Goal: Transaction & Acquisition: Book appointment/travel/reservation

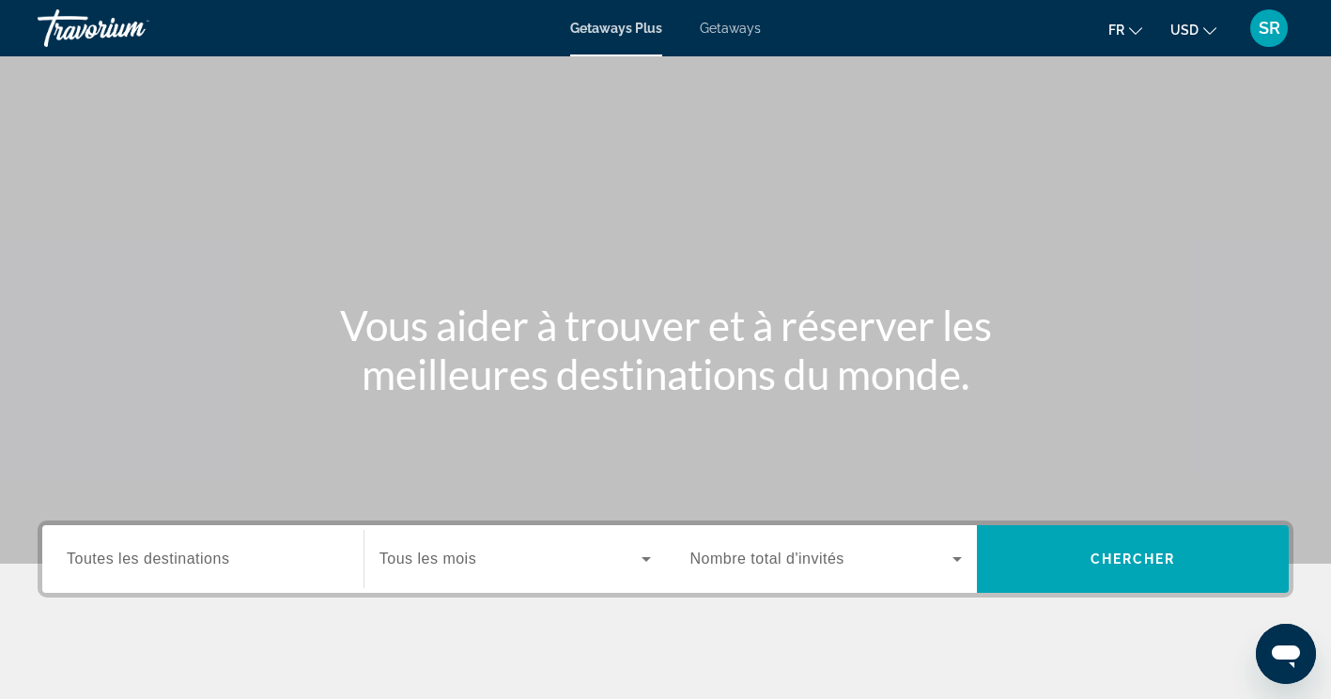
click at [186, 566] on span "Toutes les destinations" at bounding box center [148, 559] width 163 height 16
click at [186, 566] on input "Destination Toutes les destinations" at bounding box center [203, 560] width 273 height 23
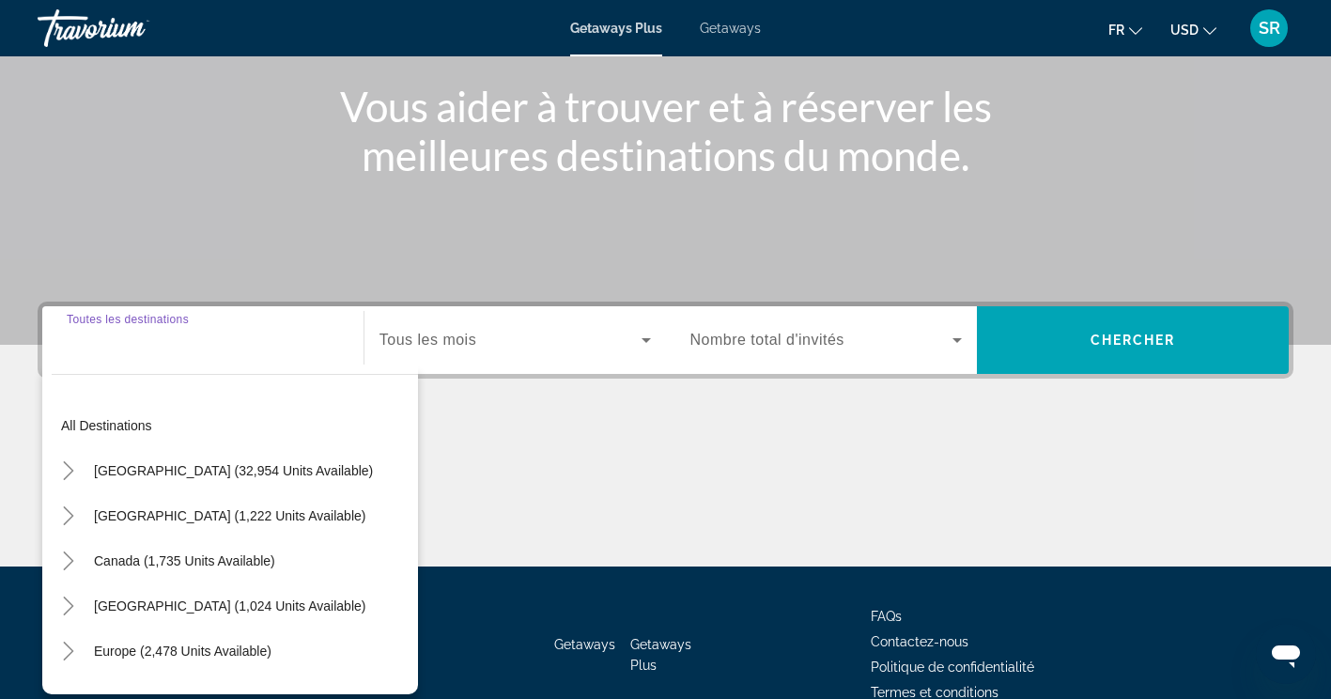
scroll to position [317, 0]
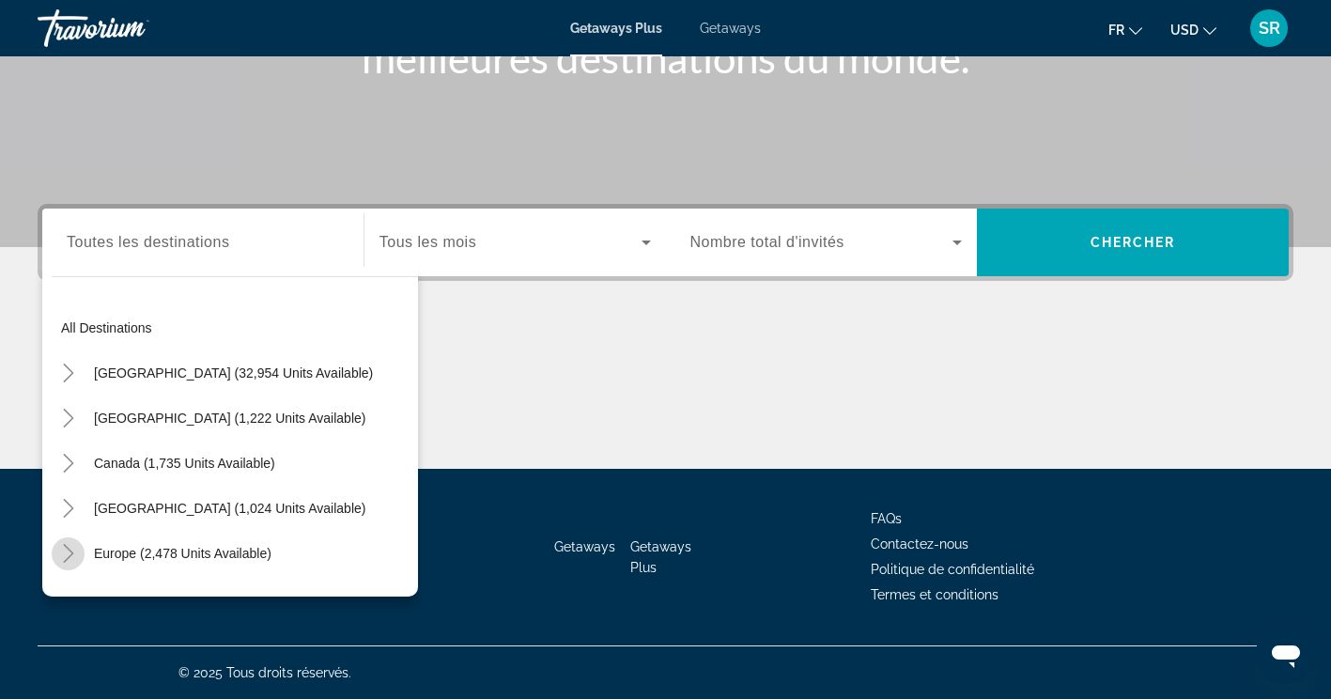
click at [67, 553] on icon "Toggle Europe (2,478 units available)" at bounding box center [68, 553] width 19 height 19
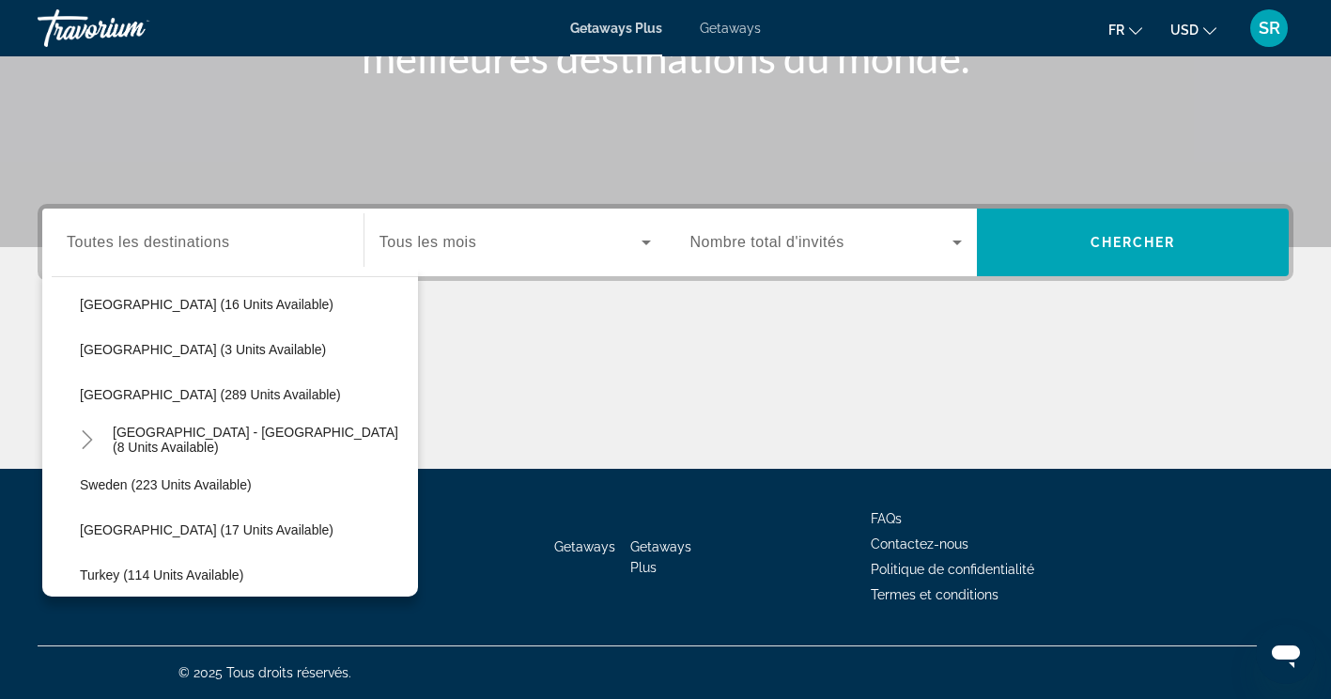
scroll to position [836, 0]
click at [735, 20] on div "Getaways Plus Getaways fr English Español Français Italiano Português русский U…" at bounding box center [665, 28] width 1331 height 49
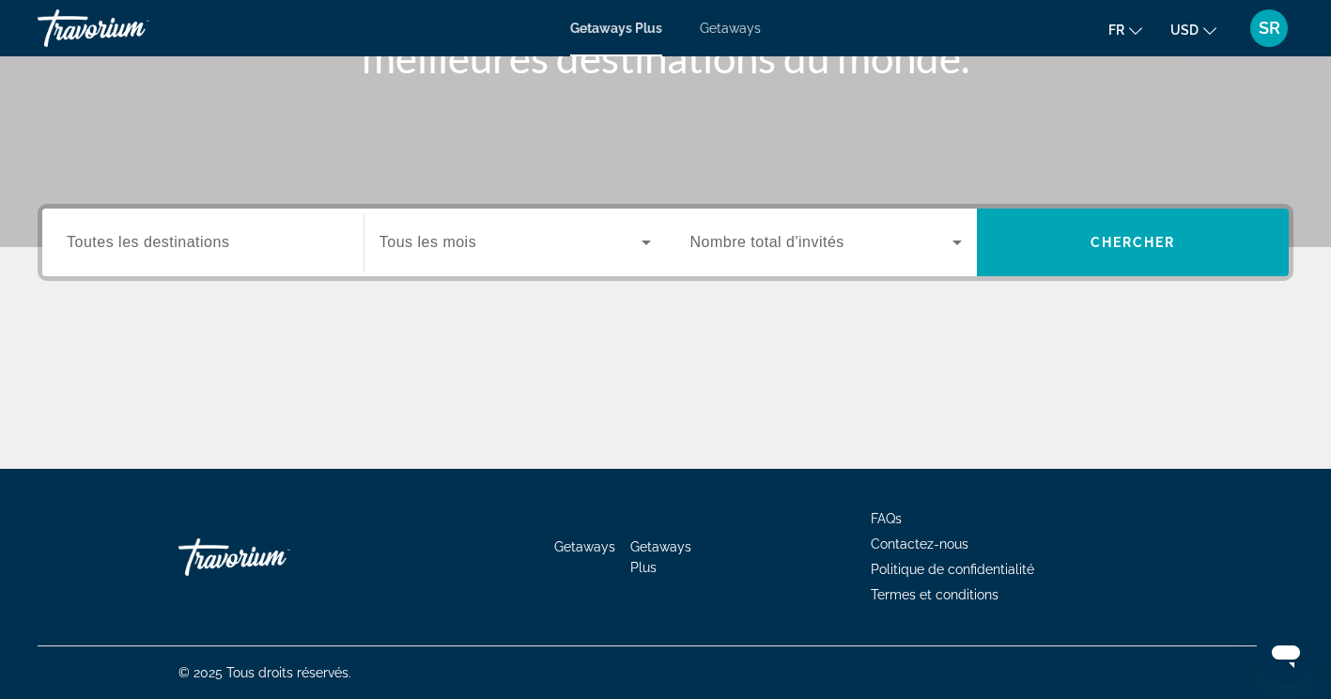
click at [735, 28] on span "Getaways" at bounding box center [730, 28] width 61 height 15
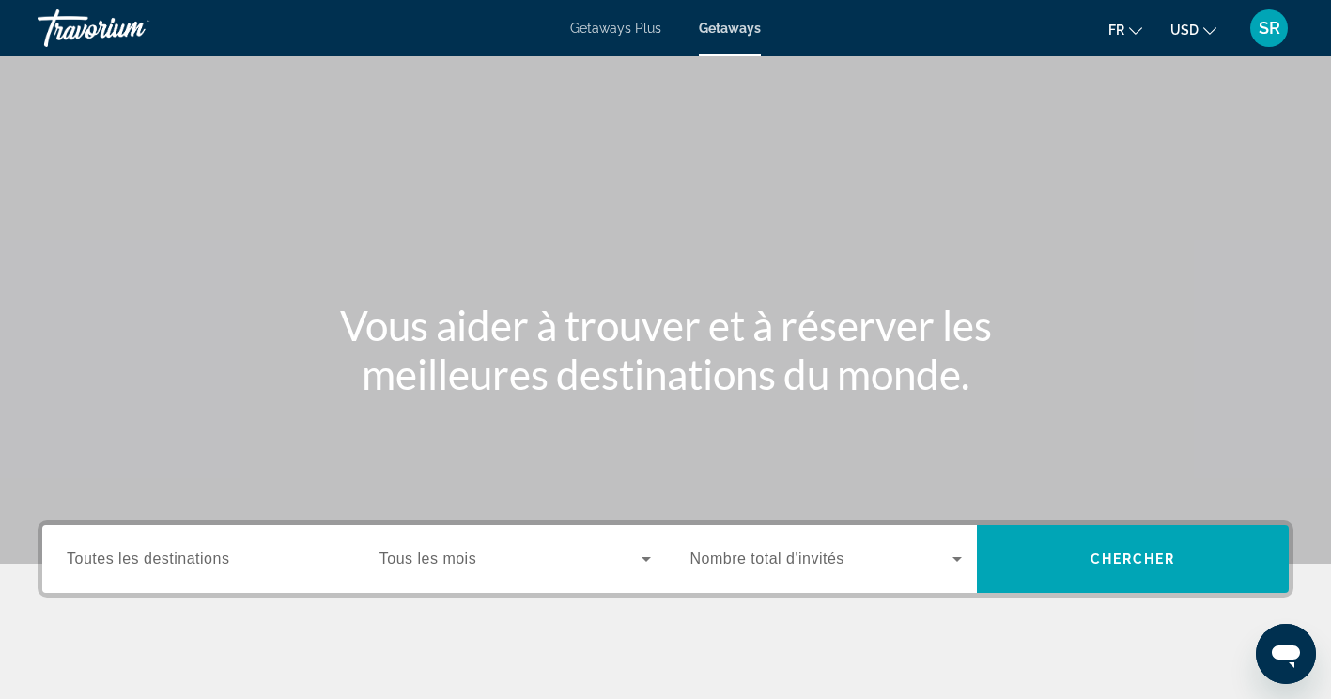
click at [224, 554] on span "Toutes les destinations" at bounding box center [148, 559] width 163 height 16
click at [224, 554] on input "Destination Toutes les destinations" at bounding box center [203, 560] width 273 height 23
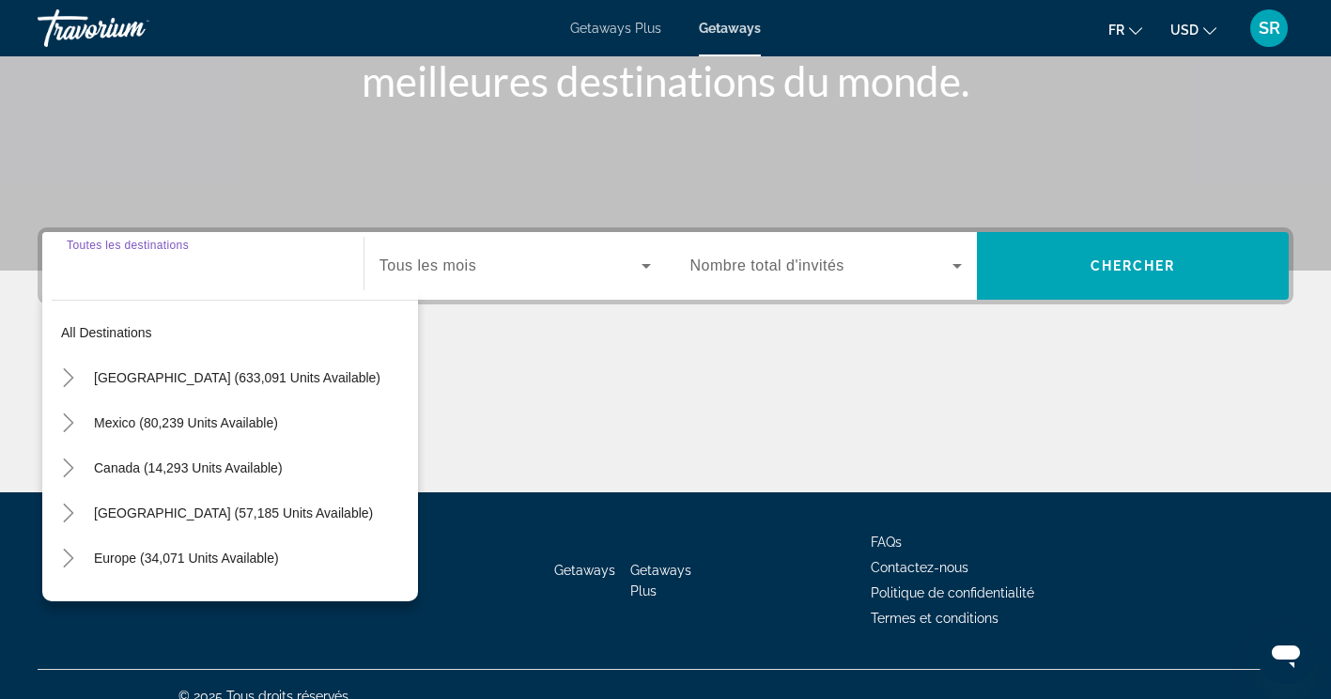
scroll to position [317, 0]
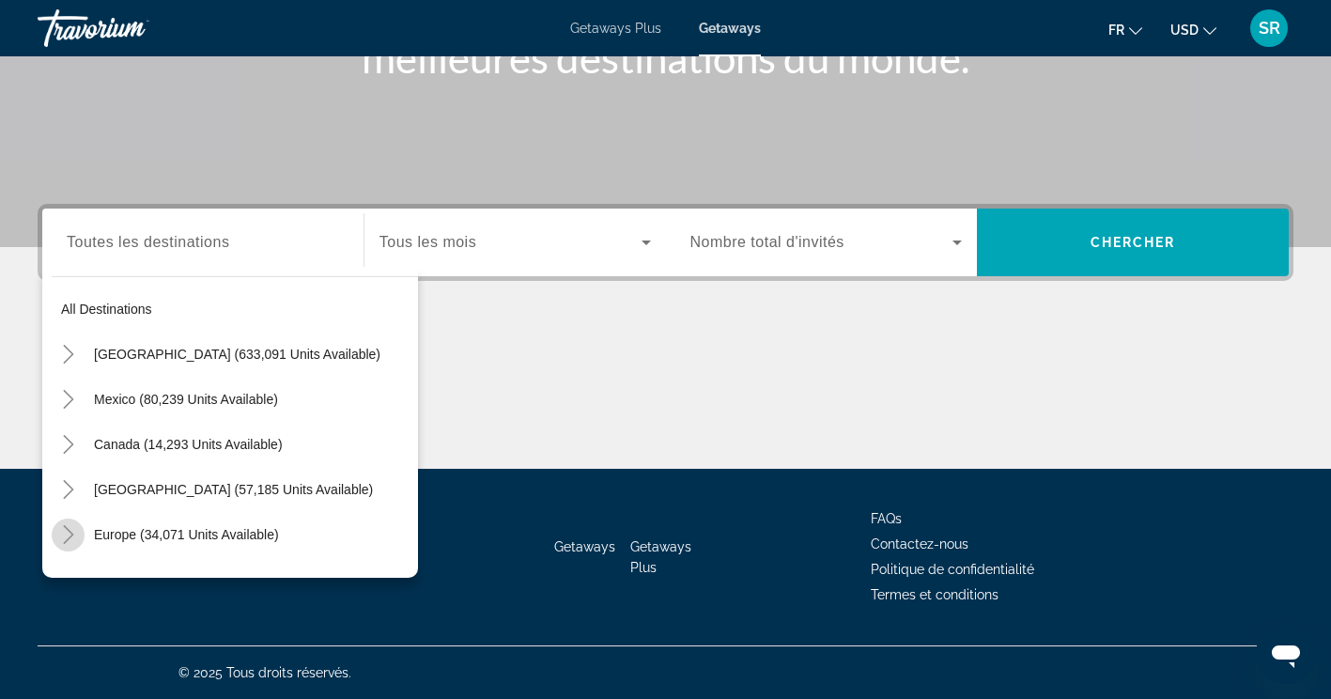
click at [67, 534] on icon "Toggle Europe (34,071 units available)" at bounding box center [68, 534] width 19 height 19
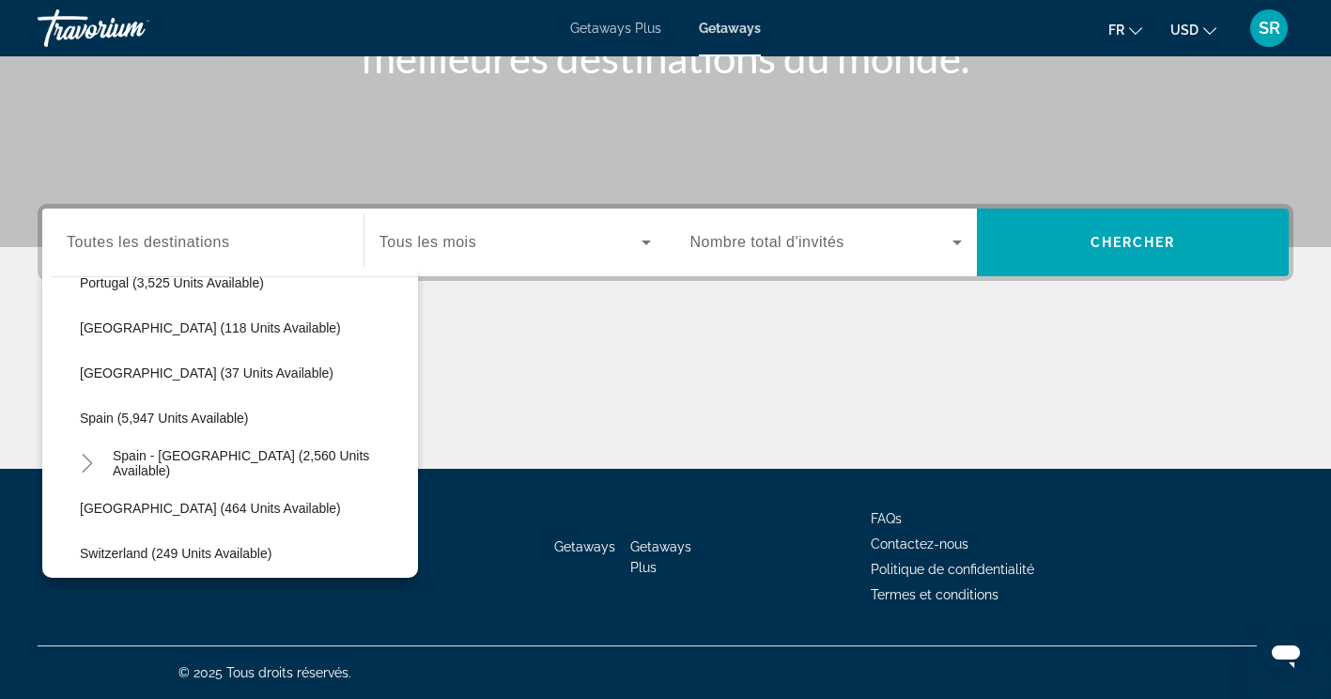
scroll to position [930, 0]
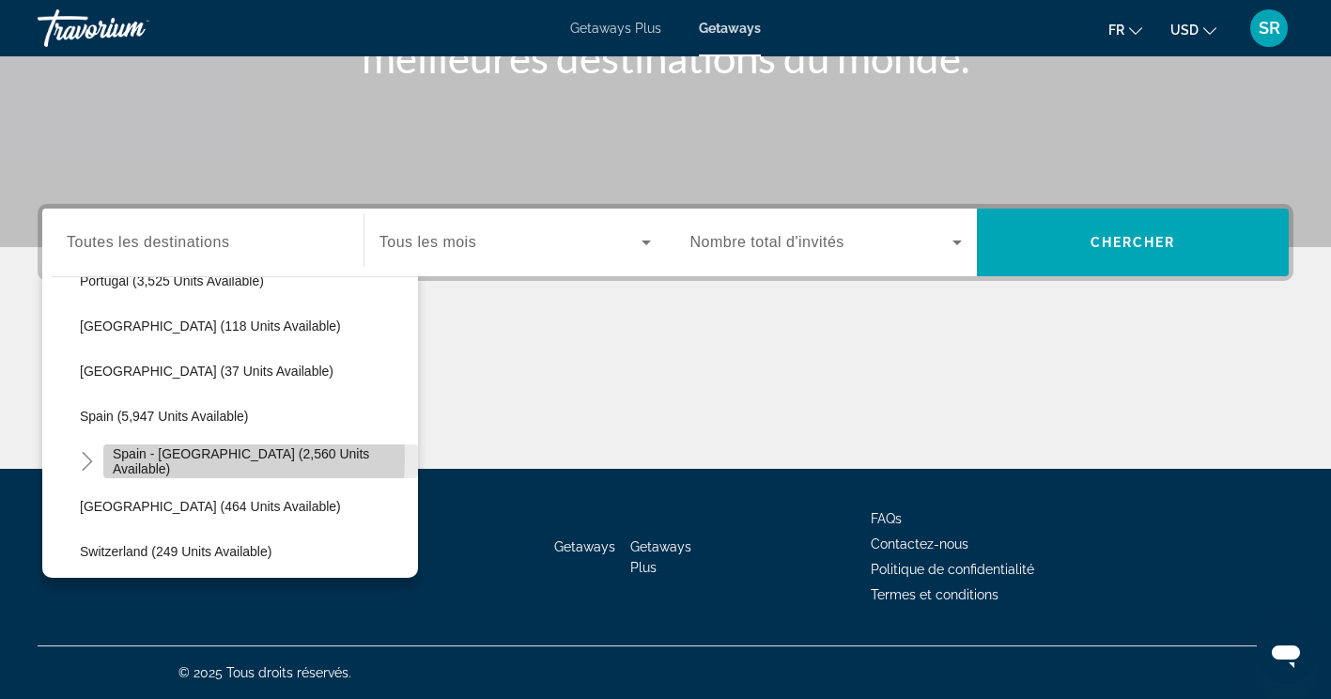
click at [143, 459] on span "Spain - [GEOGRAPHIC_DATA] (2,560 units available)" at bounding box center [261, 461] width 296 height 30
type input "**********"
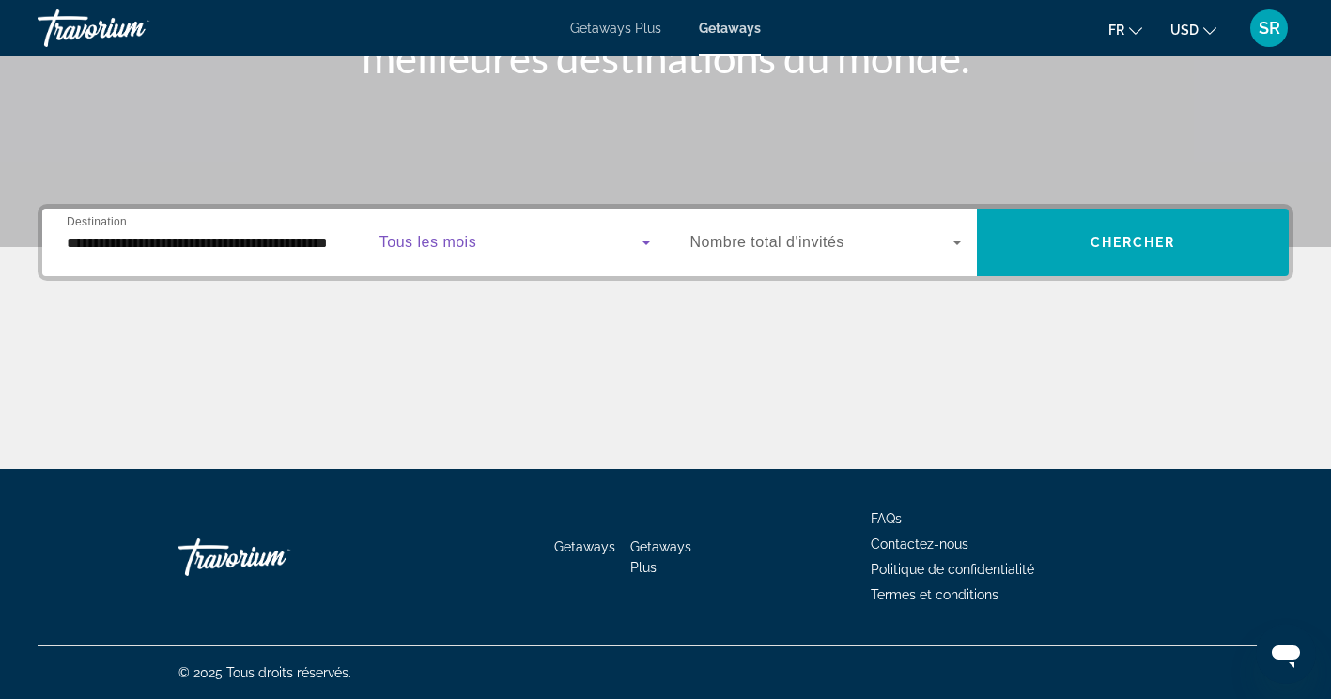
click at [644, 242] on icon "Search widget" at bounding box center [646, 243] width 9 height 5
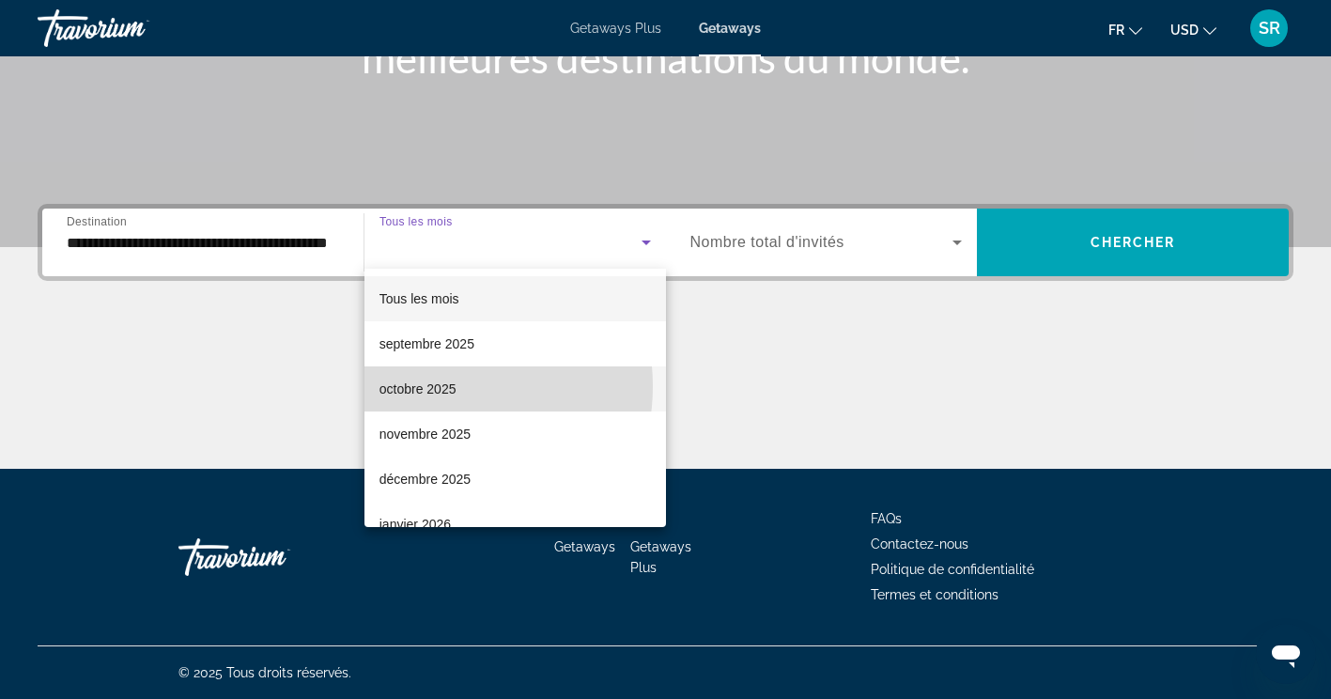
click at [428, 386] on span "octobre 2025" at bounding box center [418, 389] width 77 height 23
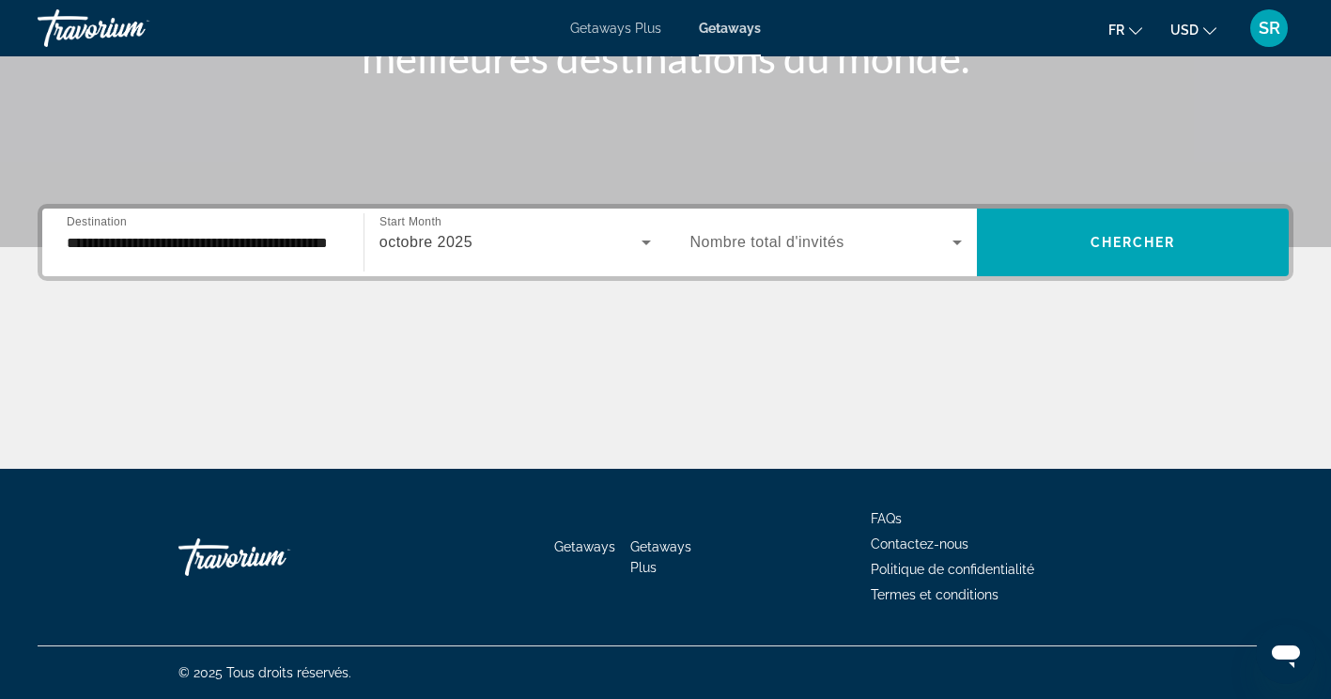
click at [880, 227] on div "Search widget" at bounding box center [827, 242] width 273 height 53
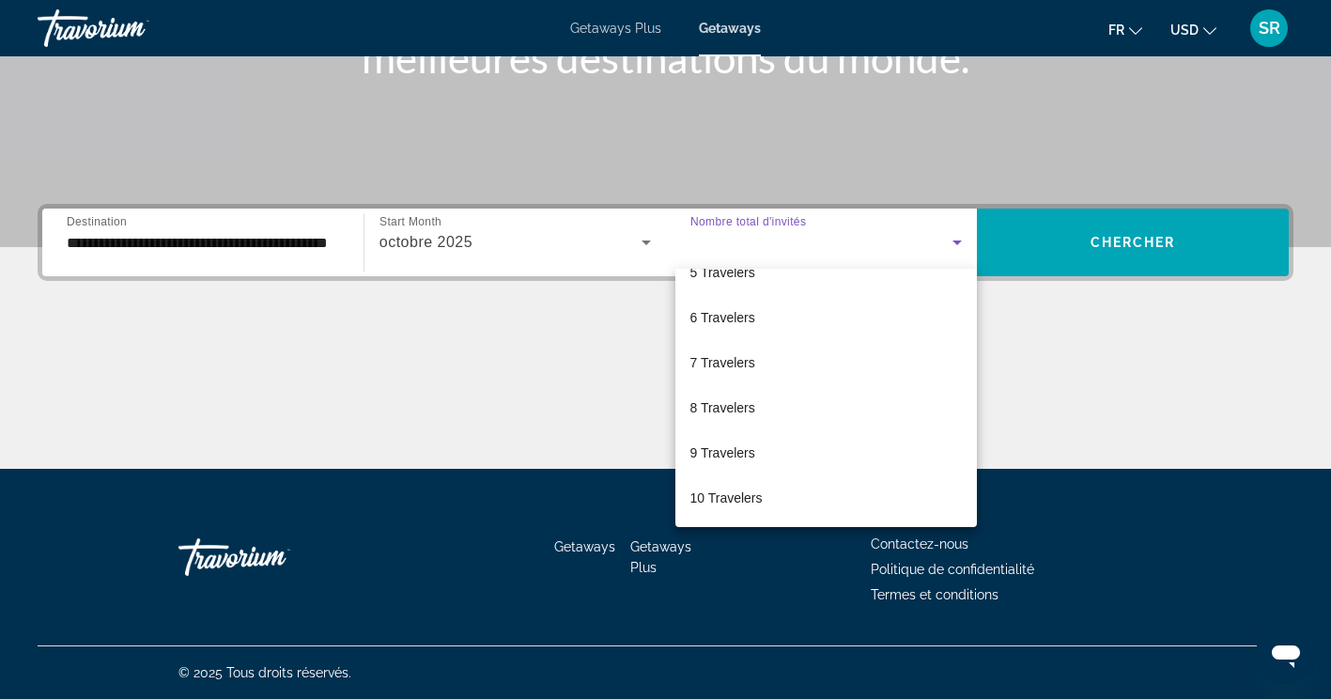
scroll to position [208, 0]
click at [695, 500] on span "10 Travelers" at bounding box center [727, 497] width 72 height 23
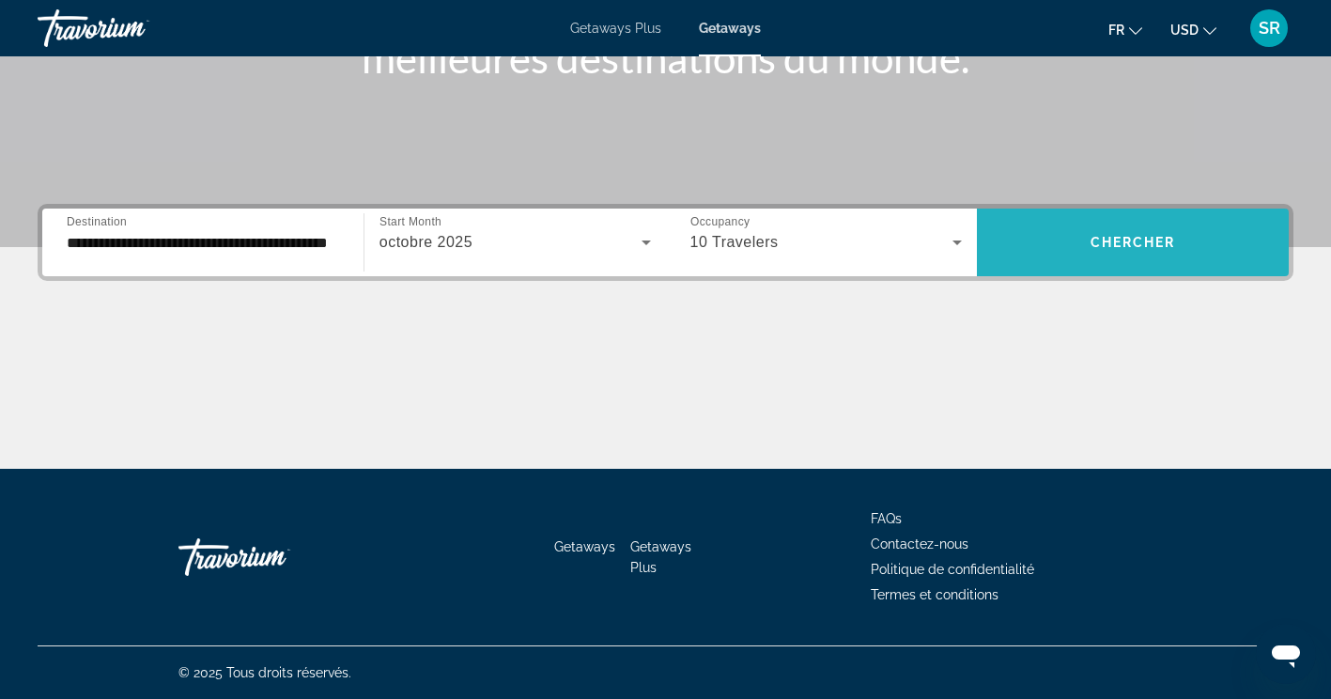
click at [1114, 225] on span "Search widget" at bounding box center [1133, 242] width 312 height 45
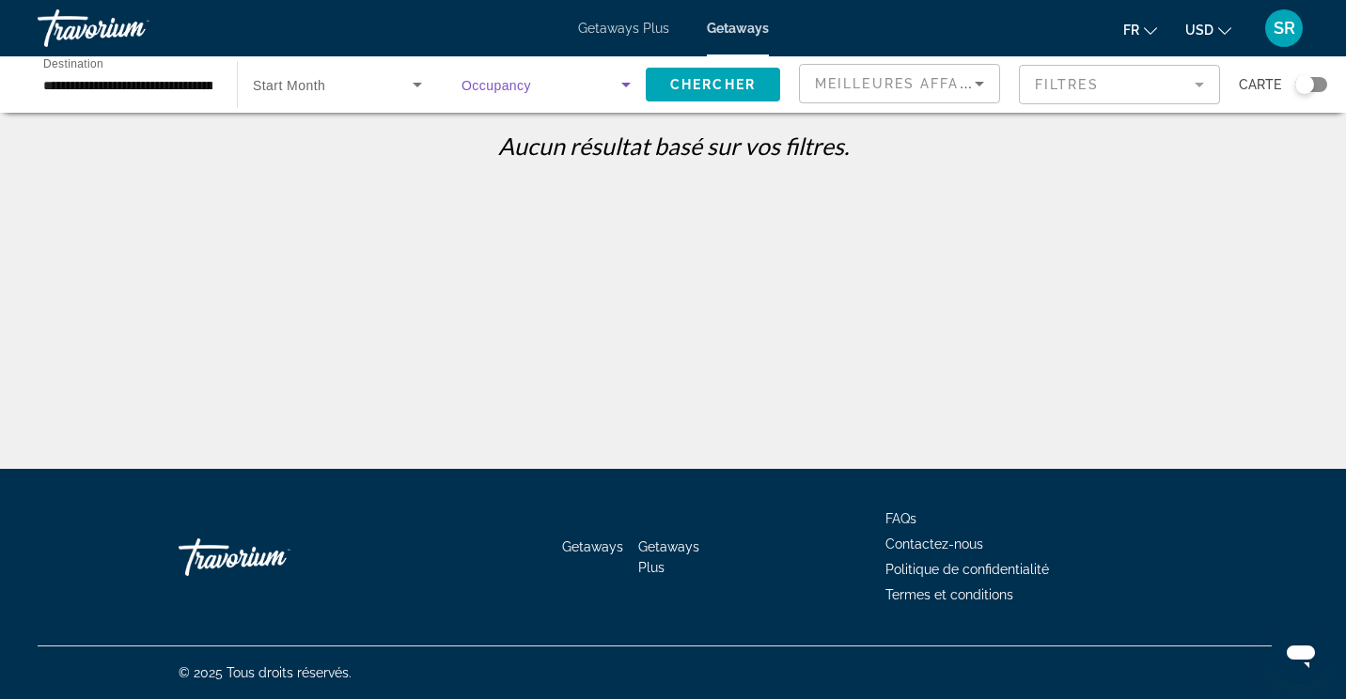
click at [632, 77] on icon "Search widget" at bounding box center [626, 84] width 23 height 23
click at [562, 147] on span "Nombre total d'invités" at bounding box center [524, 140] width 126 height 15
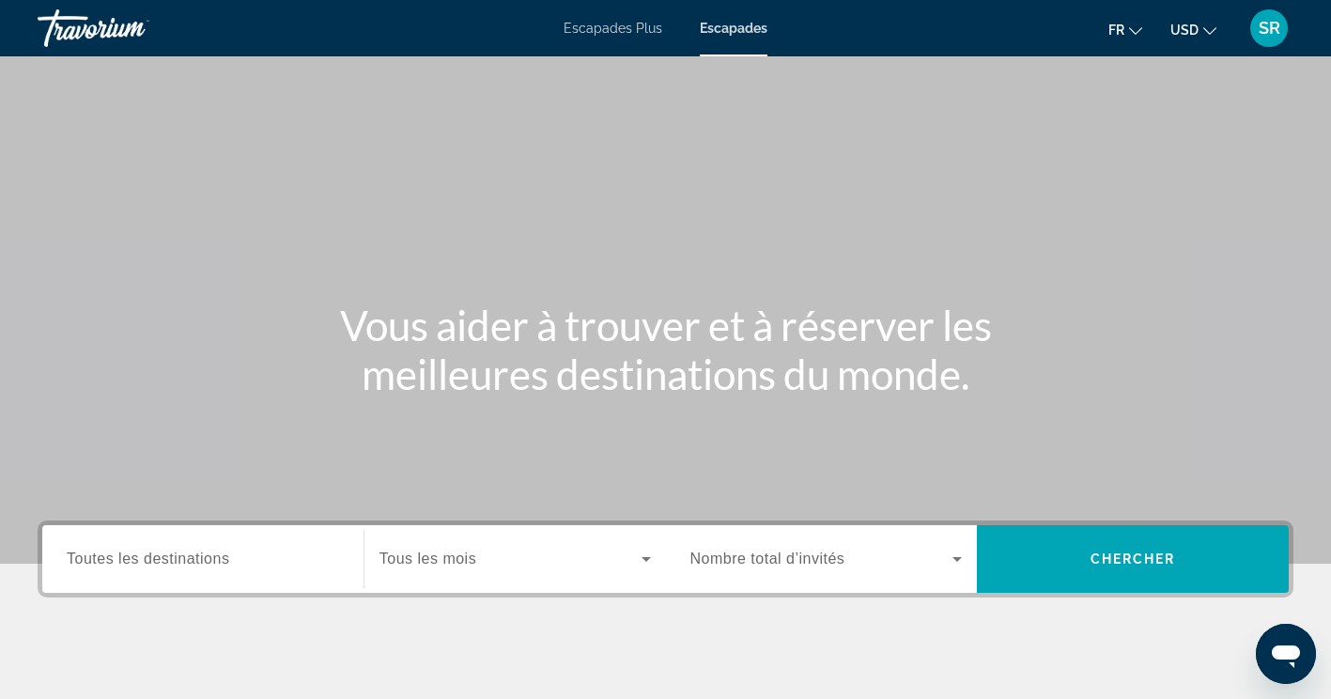
click at [253, 549] on input "Destination Toutes les destinations" at bounding box center [203, 560] width 273 height 23
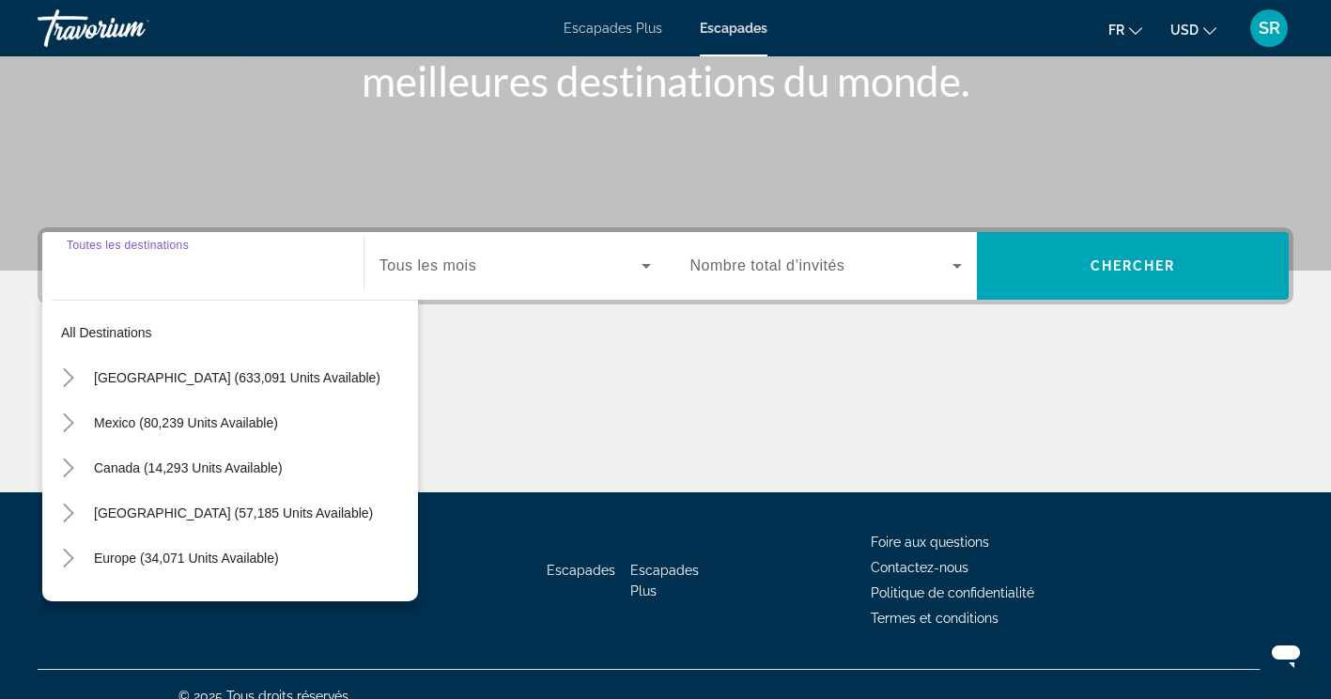
scroll to position [317, 0]
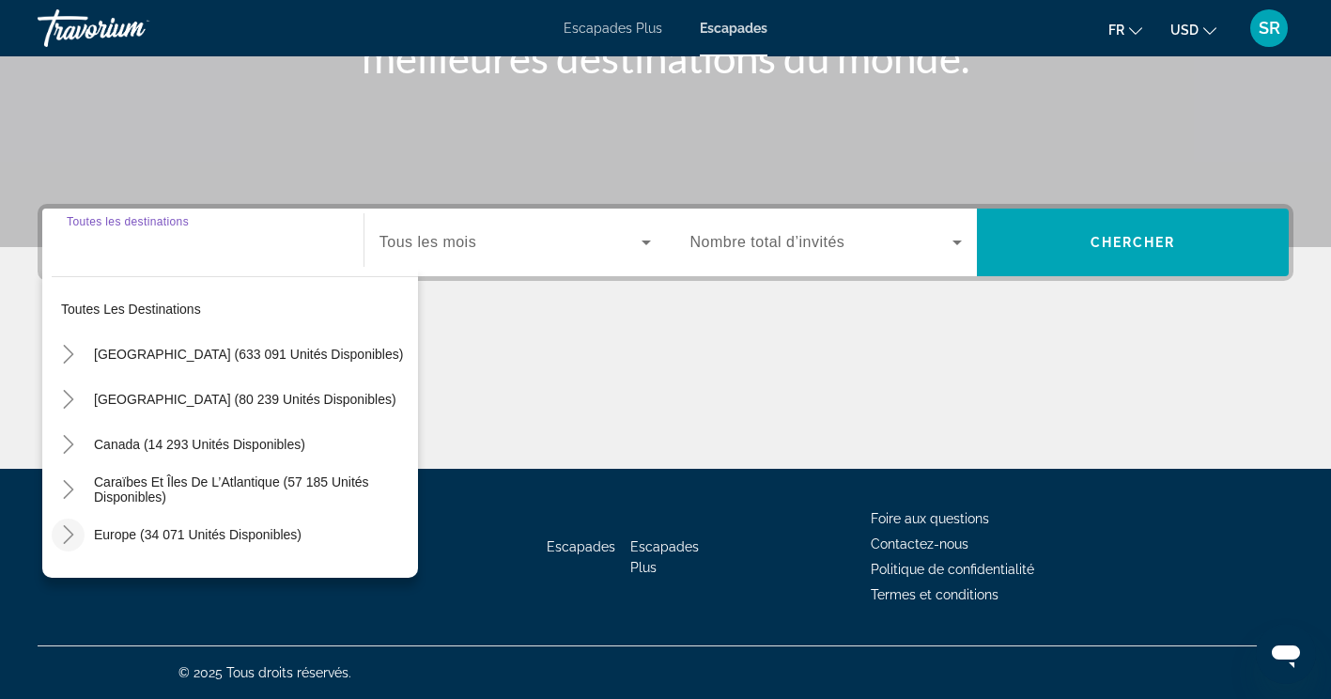
click at [69, 533] on icon "Toggle Europe (34 071 unités disponibles)" at bounding box center [68, 534] width 19 height 19
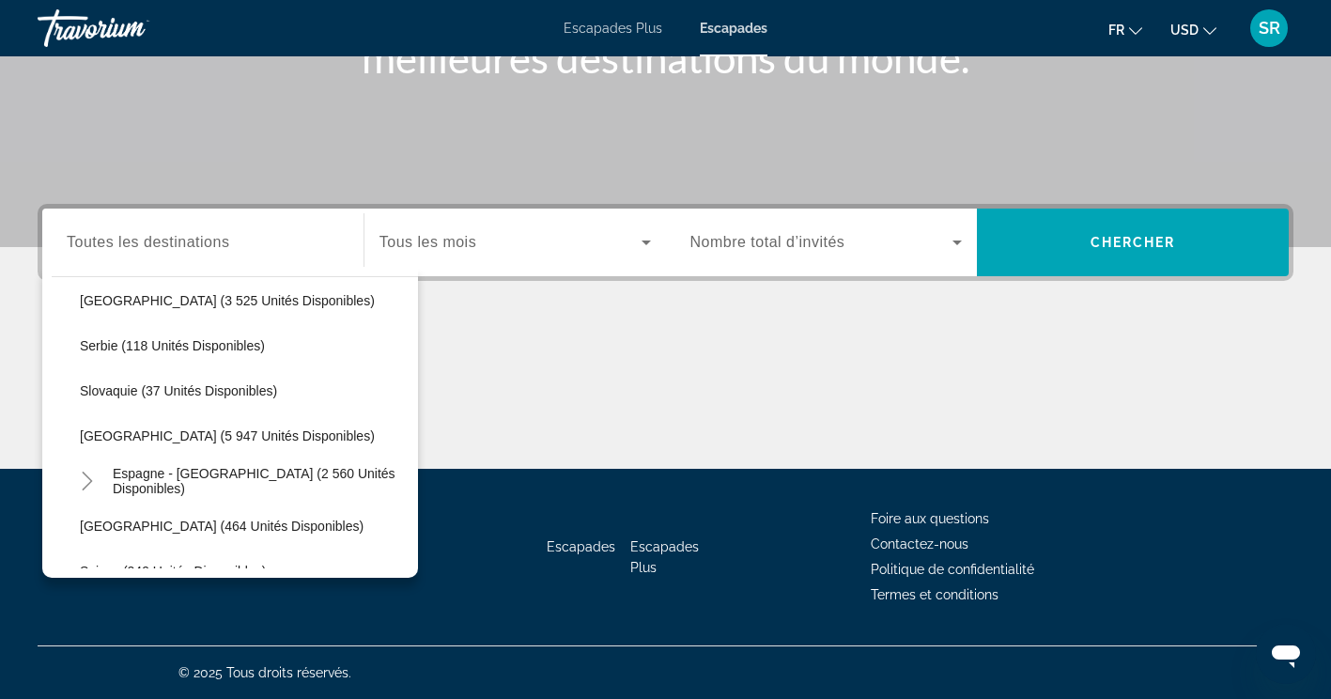
scroll to position [911, 0]
click at [148, 478] on span "Espagne - [GEOGRAPHIC_DATA] (2 560 unités disponibles)" at bounding box center [261, 480] width 296 height 30
type input "**********"
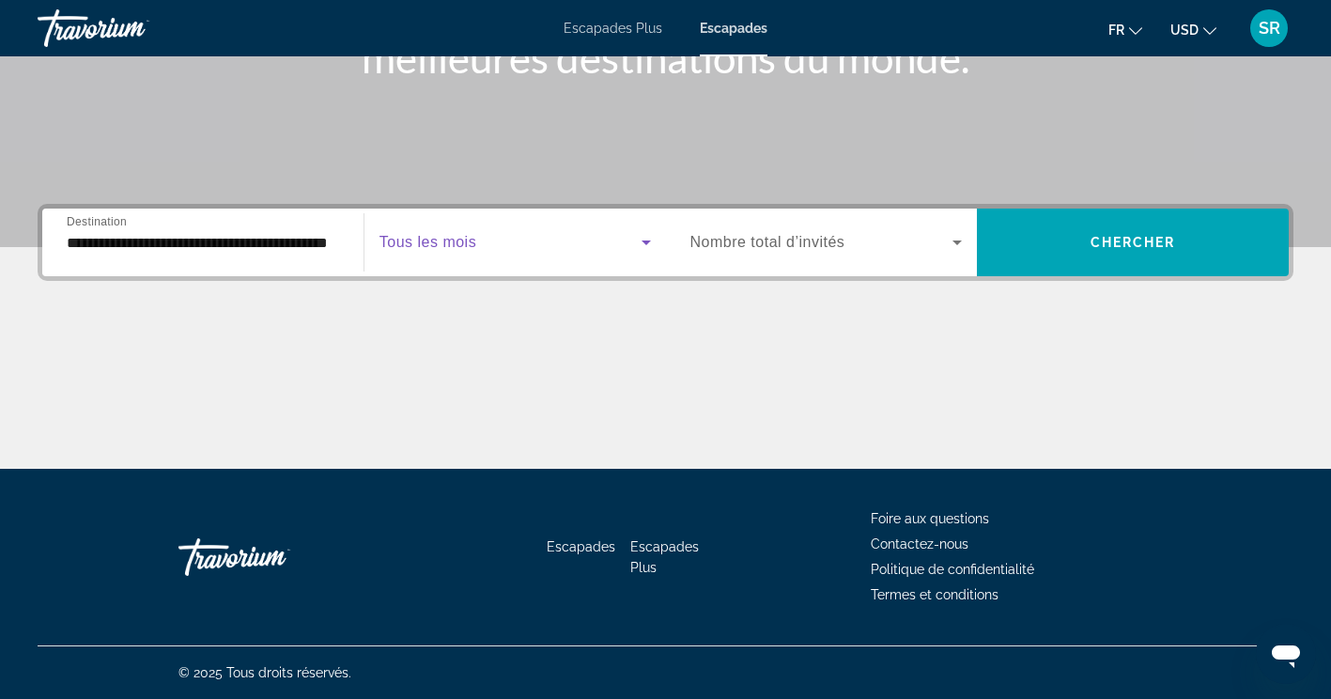
click at [589, 246] on span "Widget de recherche" at bounding box center [511, 242] width 262 height 23
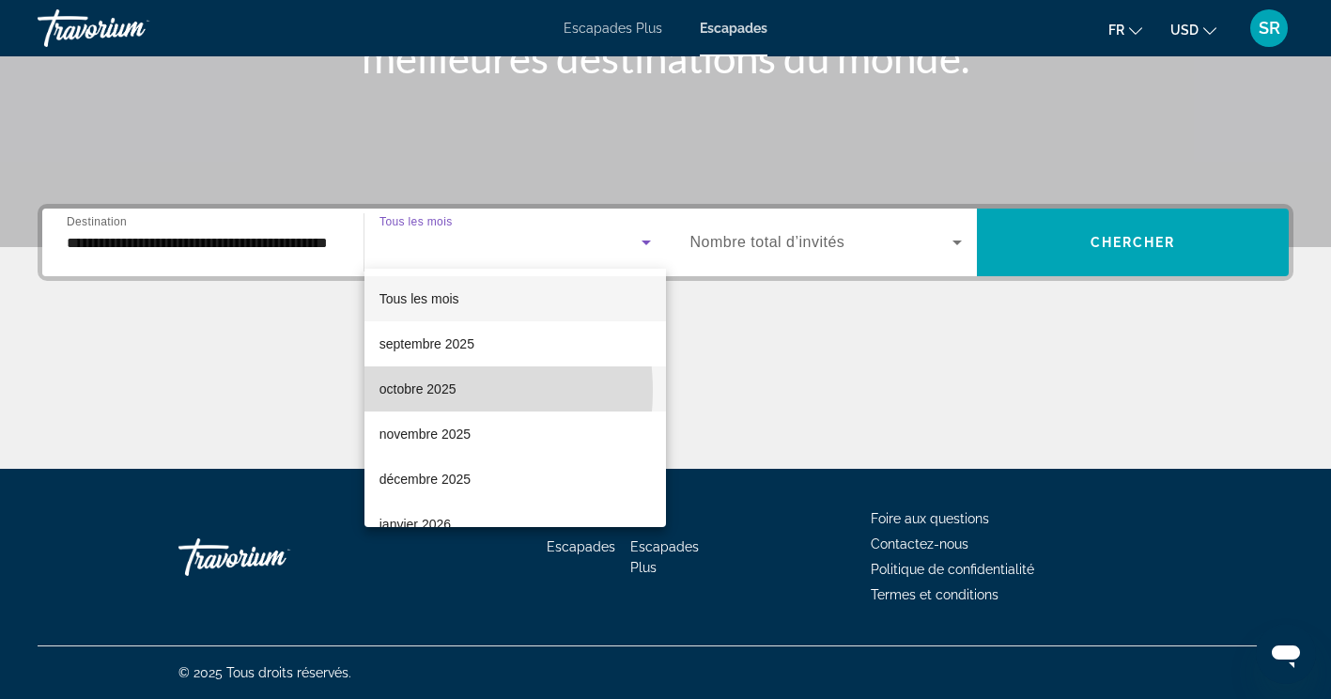
click at [405, 391] on font "octobre 2025" at bounding box center [418, 389] width 77 height 15
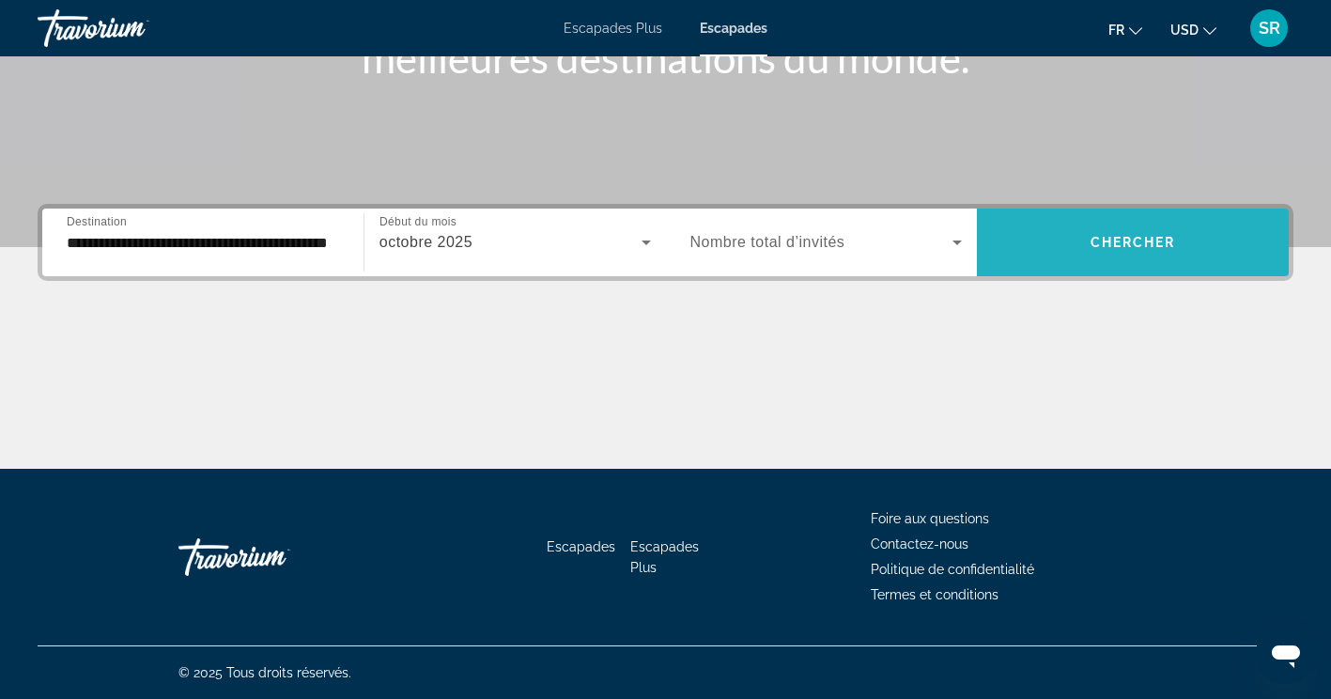
click at [1063, 257] on span "Widget de recherche" at bounding box center [1133, 242] width 312 height 45
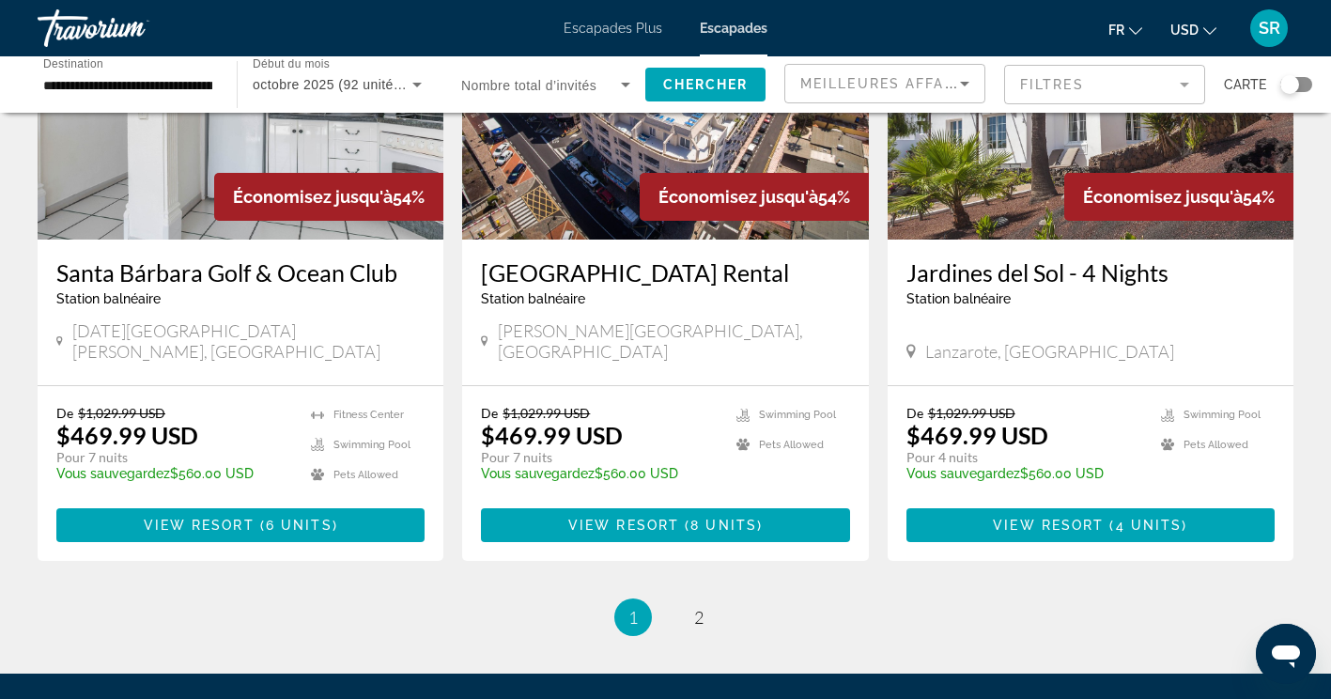
scroll to position [2255, 0]
